Goal: Navigation & Orientation: Find specific page/section

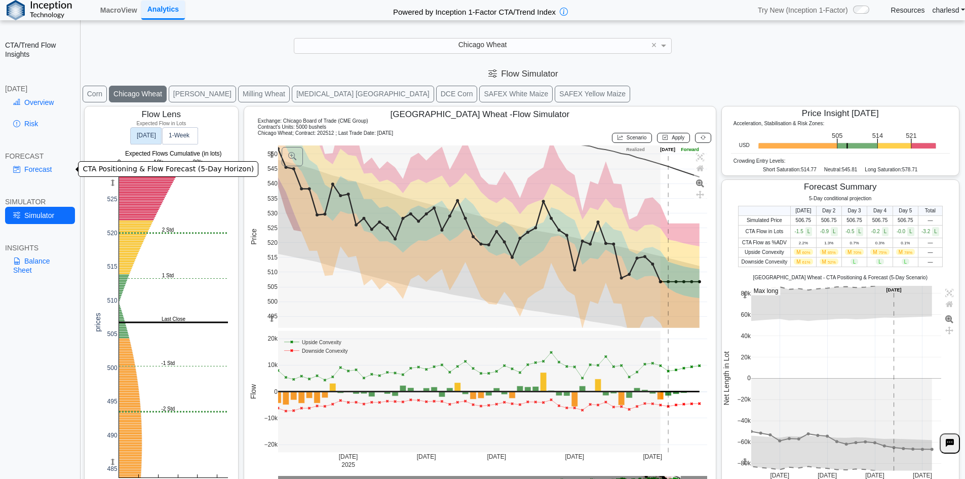
click at [31, 169] on link "Forecast" at bounding box center [40, 169] width 70 height 17
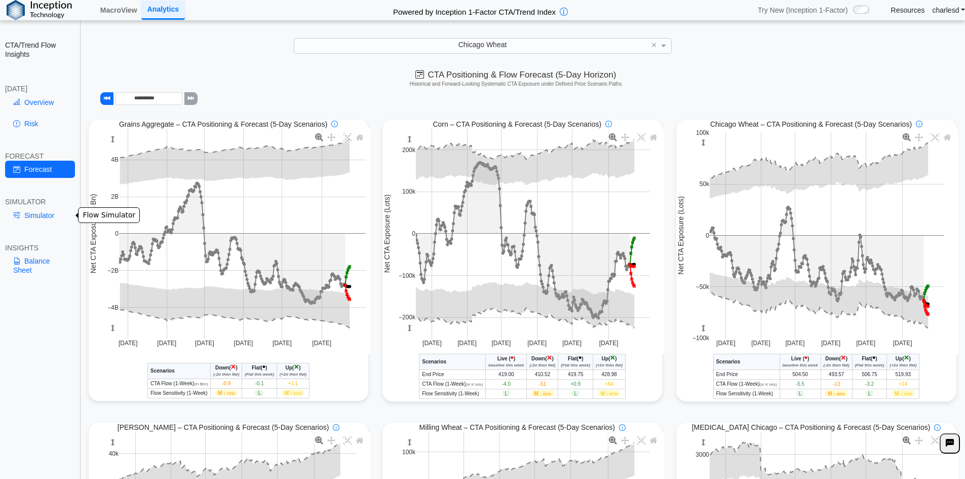
click at [43, 212] on link "Simulator" at bounding box center [40, 215] width 70 height 17
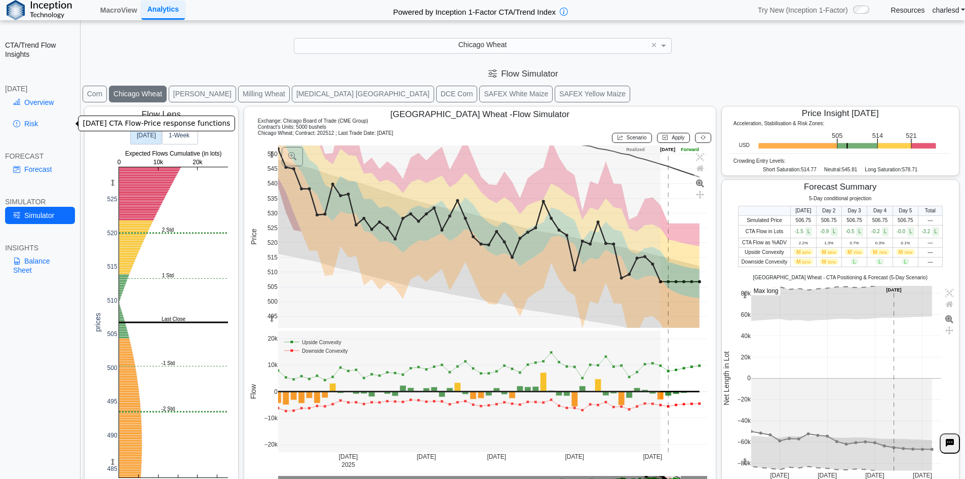
click at [34, 131] on link "Risk" at bounding box center [40, 123] width 70 height 17
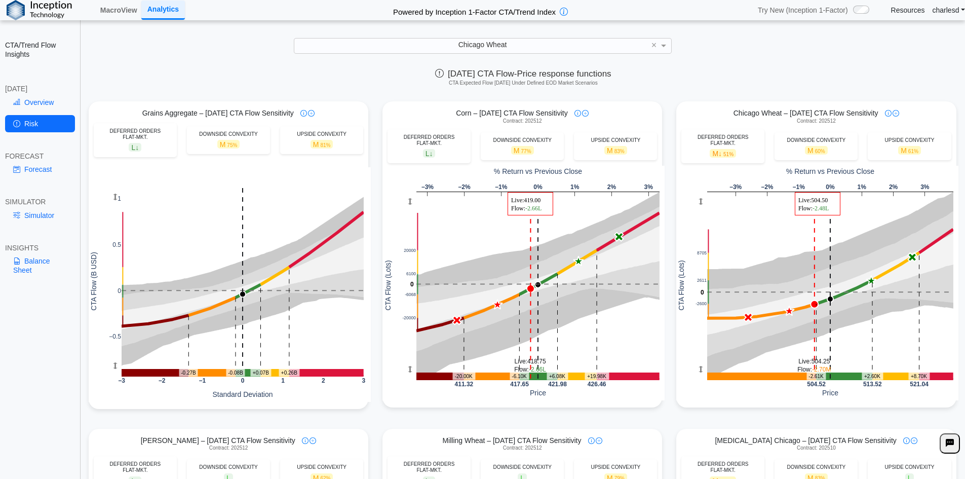
click at [43, 179] on div "Forecast" at bounding box center [40, 171] width 70 height 21
click at [42, 164] on link "Forecast" at bounding box center [40, 169] width 70 height 17
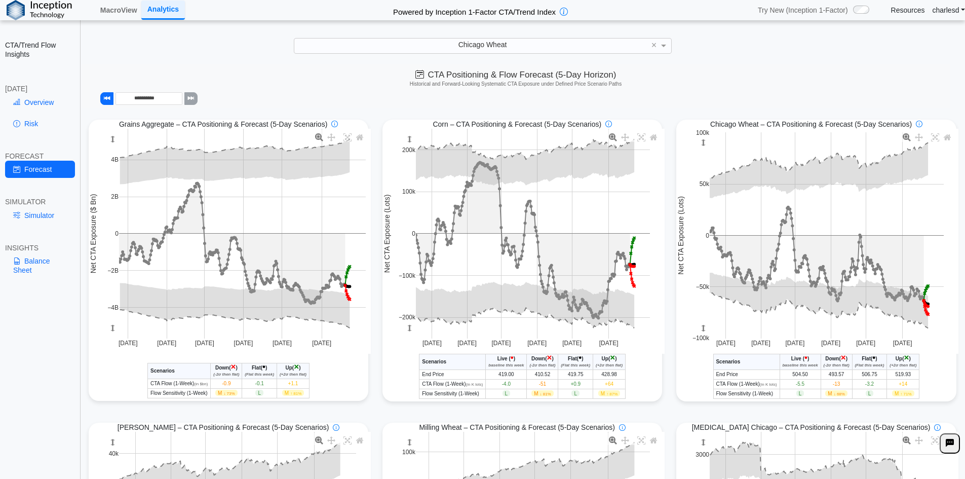
scroll to position [304, 0]
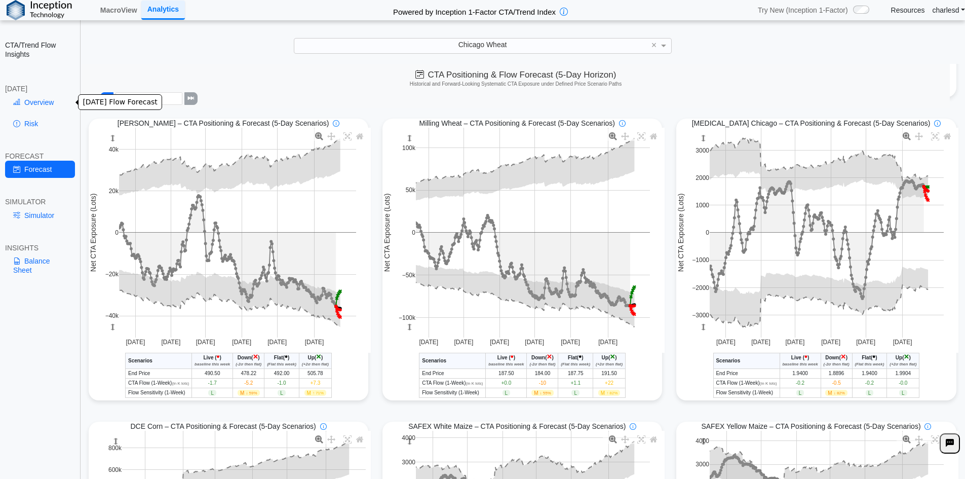
click at [38, 96] on link "Overview" at bounding box center [40, 102] width 70 height 17
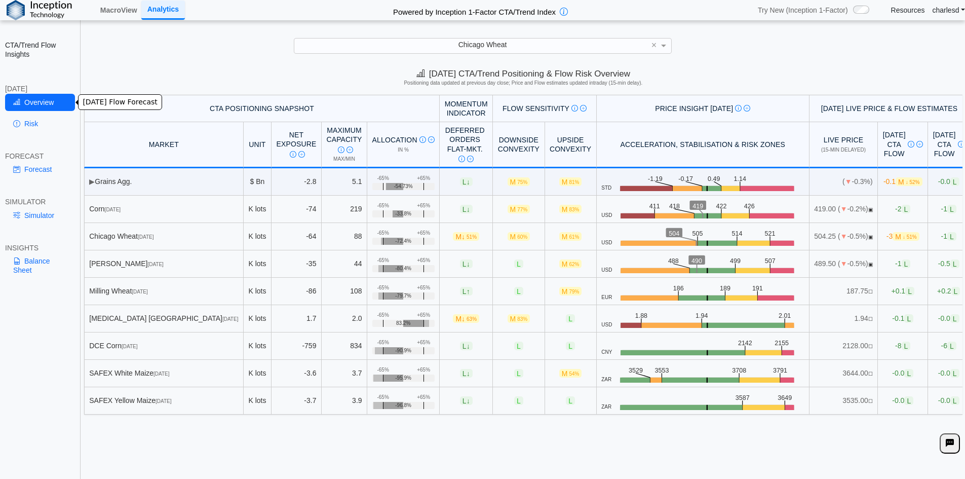
scroll to position [0, 0]
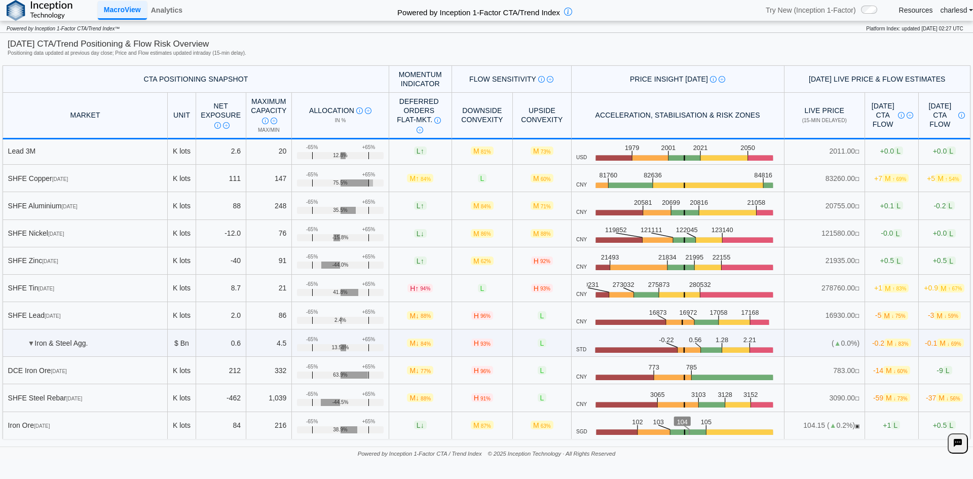
scroll to position [1824, 0]
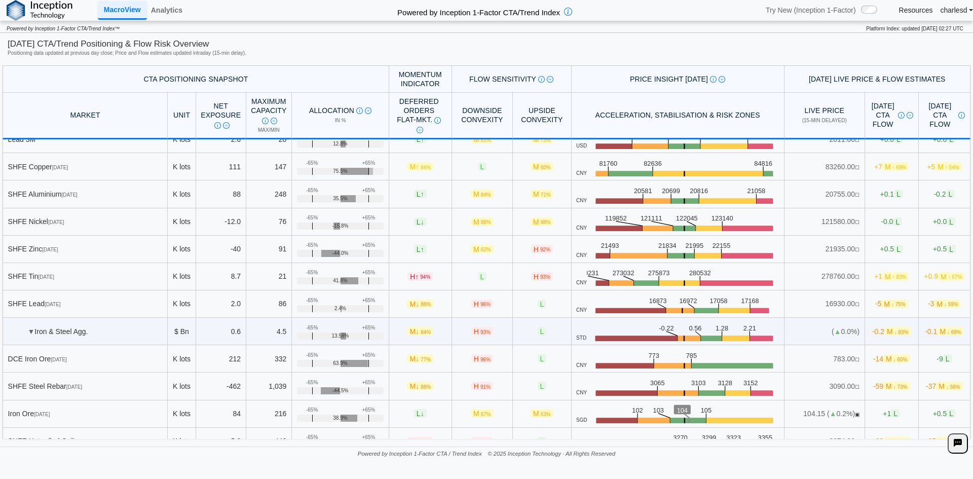
drag, startPoint x: 46, startPoint y: 220, endPoint x: 70, endPoint y: 220, distance: 23.8
click at [69, 220] on div "SHFE Nickel [DATE]" at bounding box center [85, 221] width 155 height 9
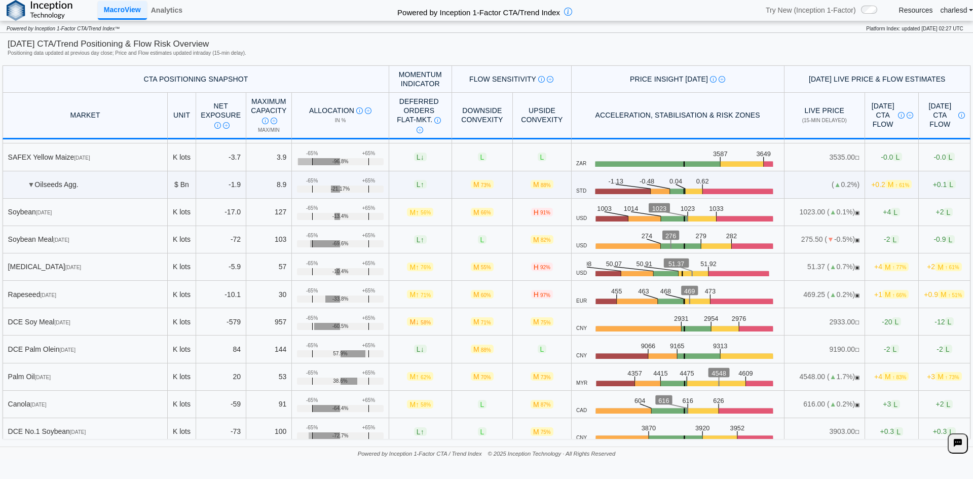
scroll to position [304, 0]
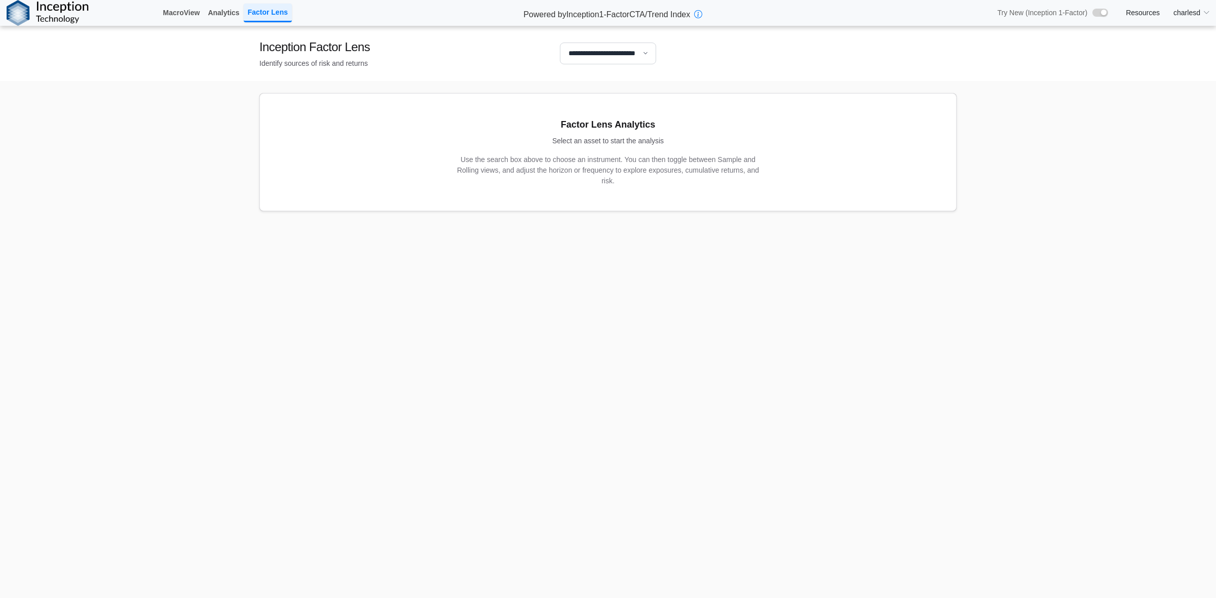
click at [588, 60] on select "**********" at bounding box center [608, 54] width 96 height 22
select select "**"
click at [560, 43] on select "**********" at bounding box center [608, 54] width 96 height 22
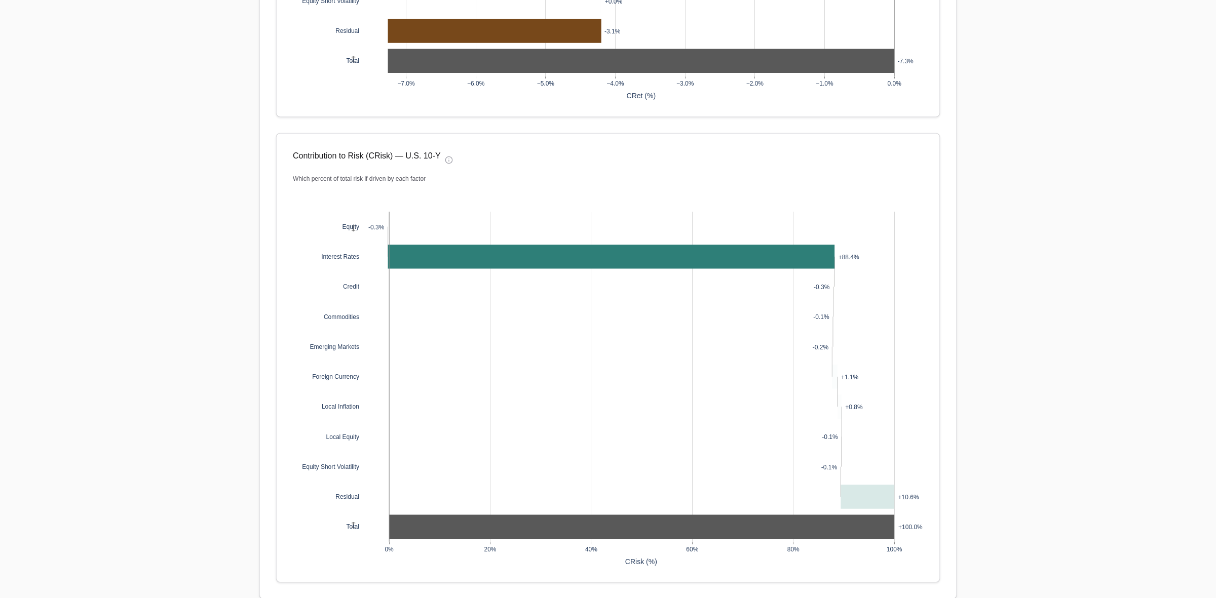
scroll to position [1009, 0]
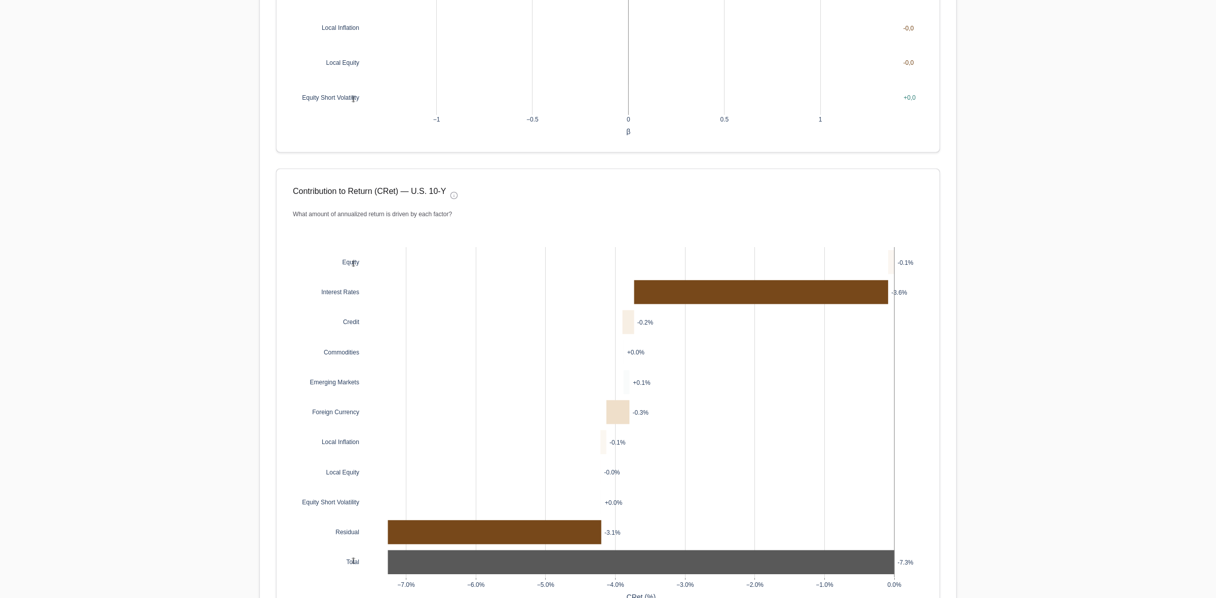
scroll to position [629, 0]
